Goal: Task Accomplishment & Management: Understand process/instructions

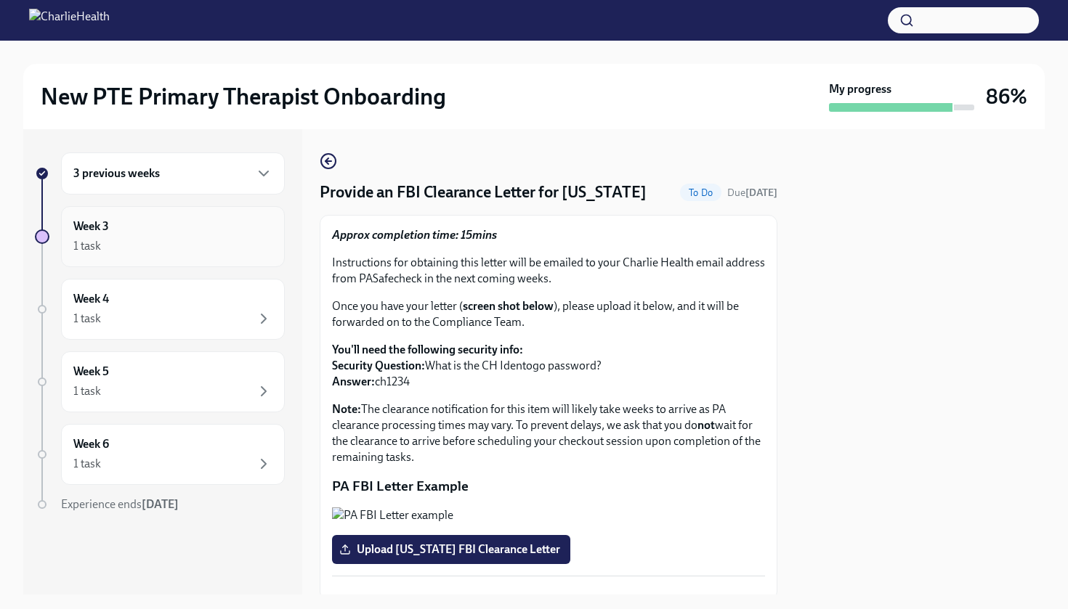
click at [214, 237] on div "Week 3 1 task" at bounding box center [172, 237] width 199 height 36
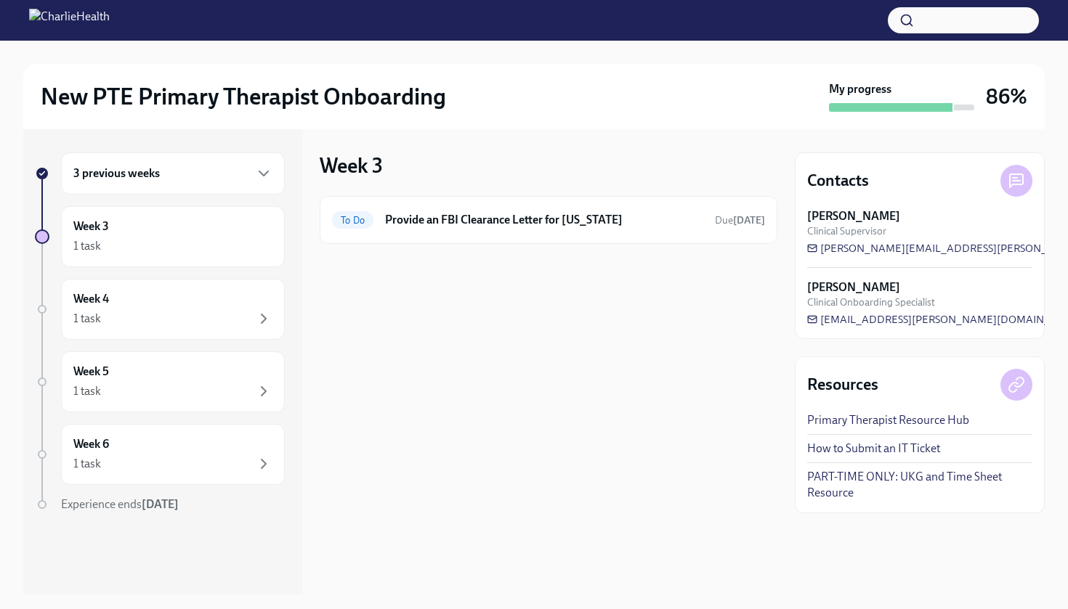
click at [148, 185] on div "3 previous weeks" at bounding box center [173, 174] width 224 height 42
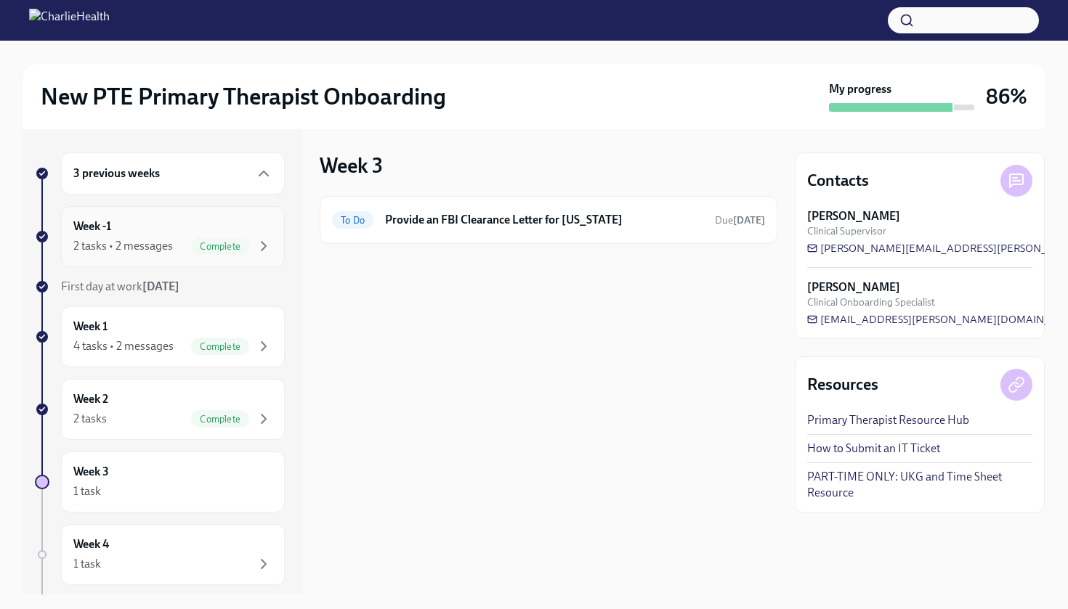
click at [163, 239] on div "2 tasks • 2 messages" at bounding box center [123, 246] width 100 height 16
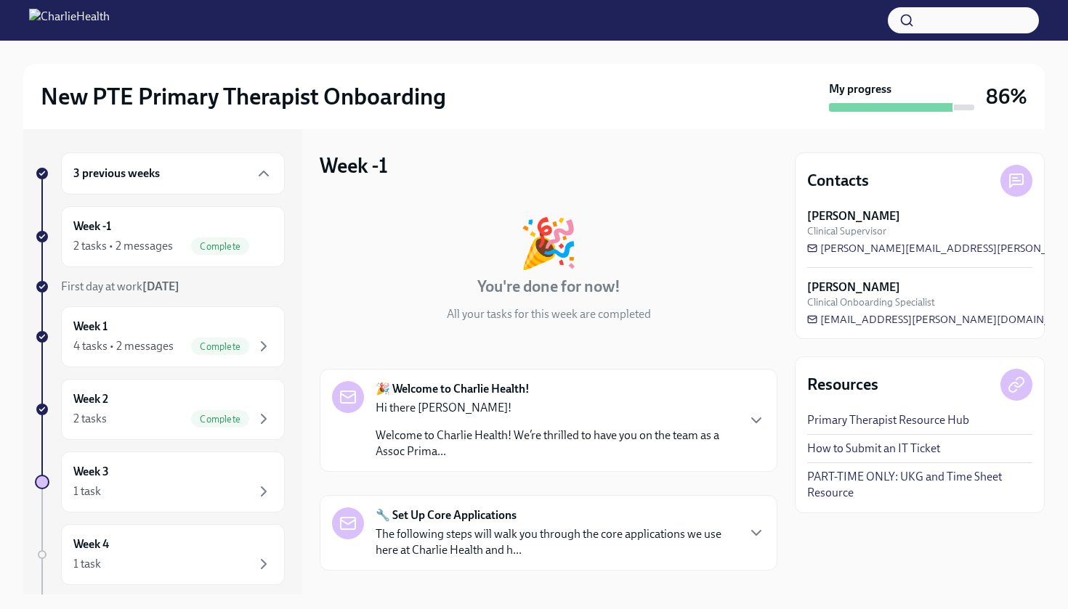
click at [513, 391] on strong "🎉 Welcome to Charlie Health!" at bounding box center [453, 389] width 154 height 16
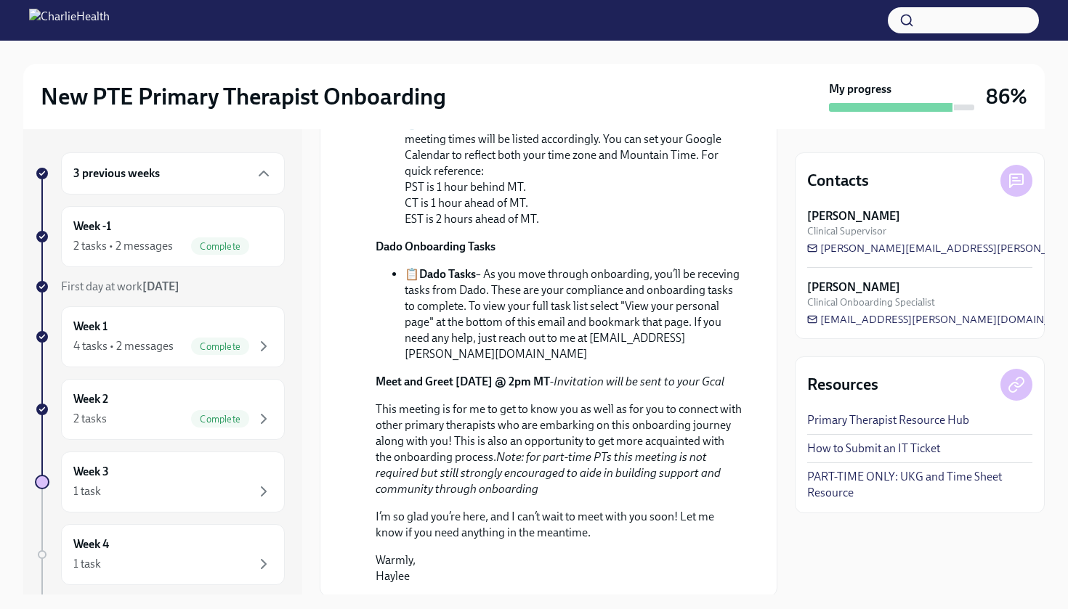
scroll to position [657, 0]
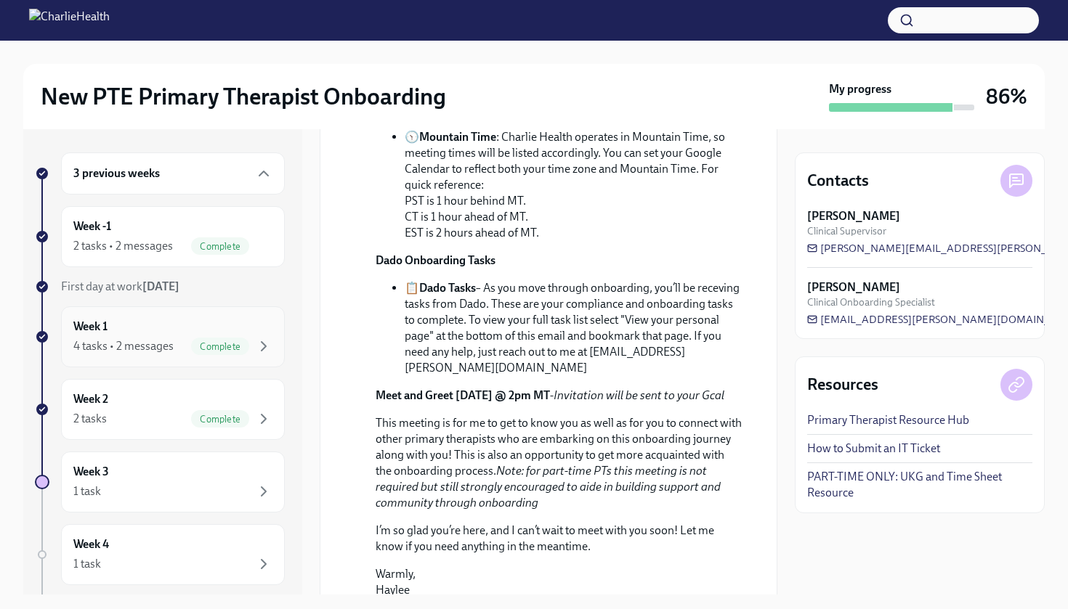
click at [163, 333] on div "Week 1 4 tasks • 2 messages Complete" at bounding box center [172, 337] width 199 height 36
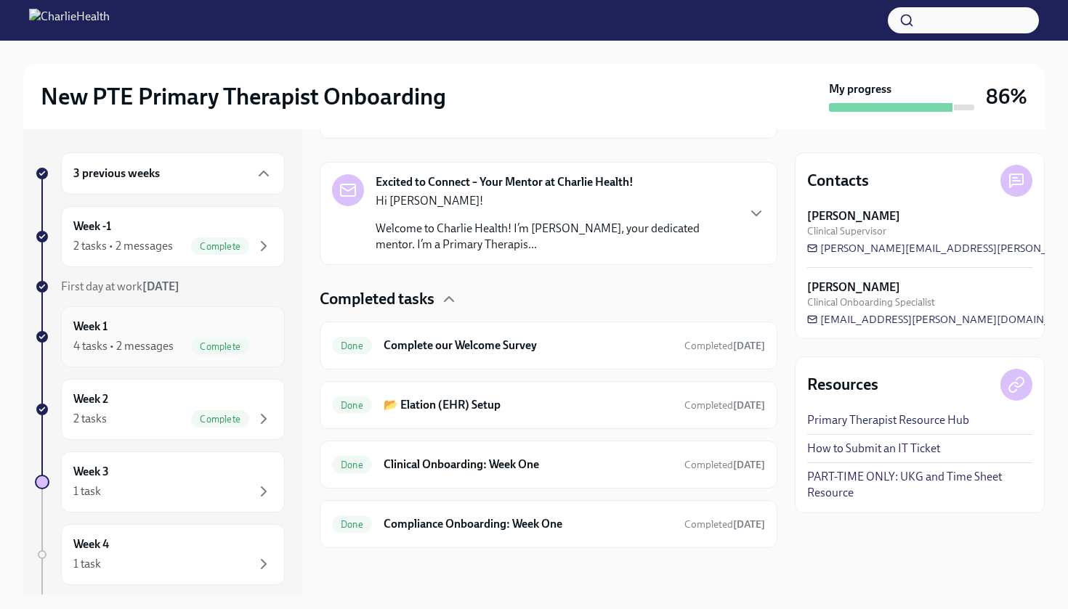
scroll to position [345, 0]
click at [560, 463] on h6 "Clinical Onboarding: Week One" at bounding box center [528, 465] width 289 height 16
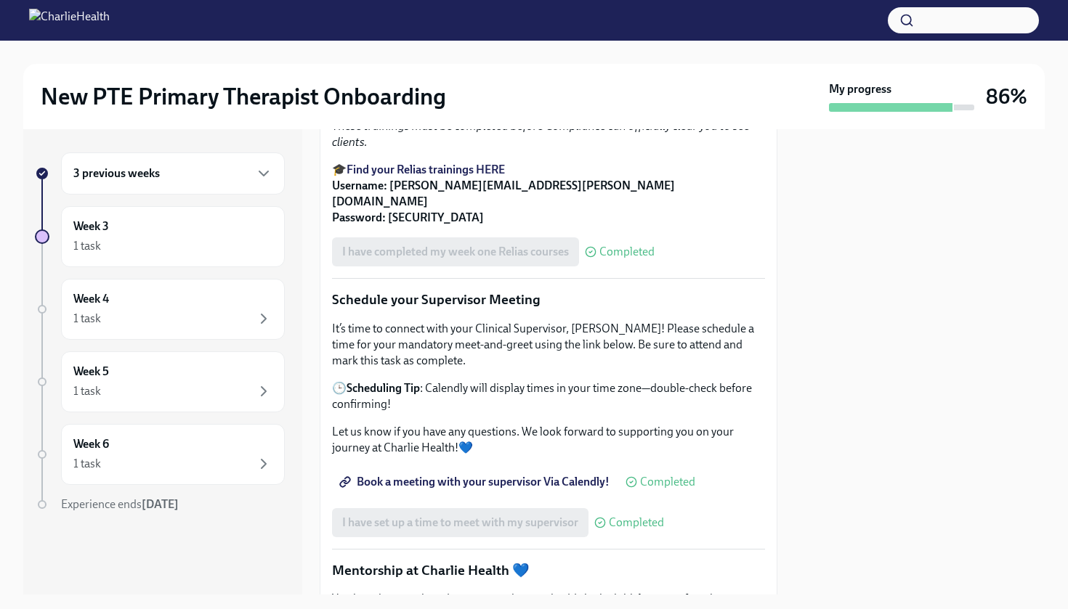
scroll to position [1108, 0]
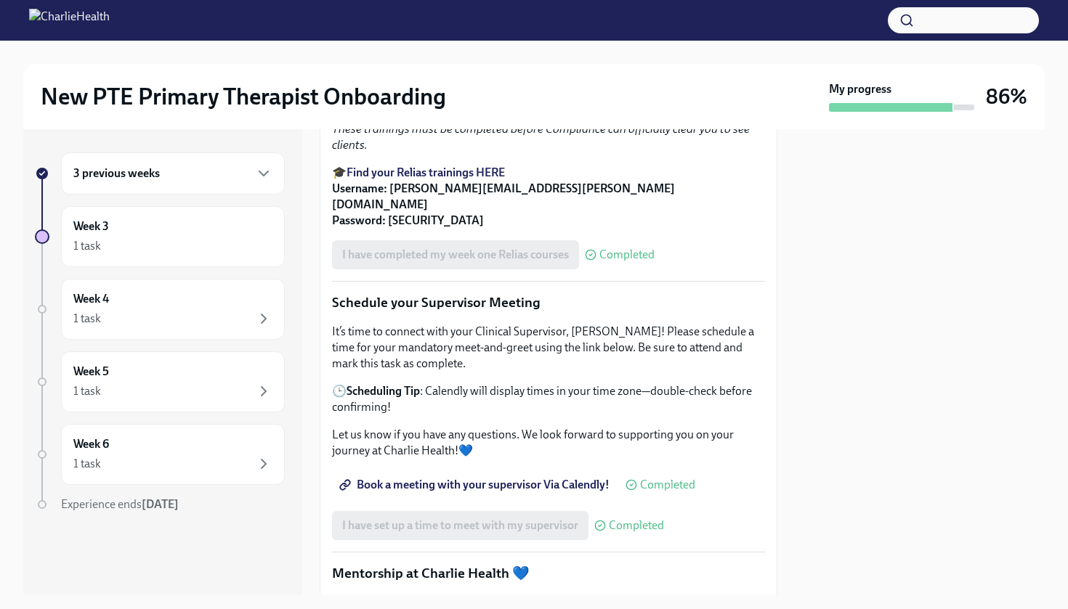
click at [499, 179] on strong "Find your Relias trainings HERE" at bounding box center [425, 173] width 158 height 14
